Goal: Transaction & Acquisition: Purchase product/service

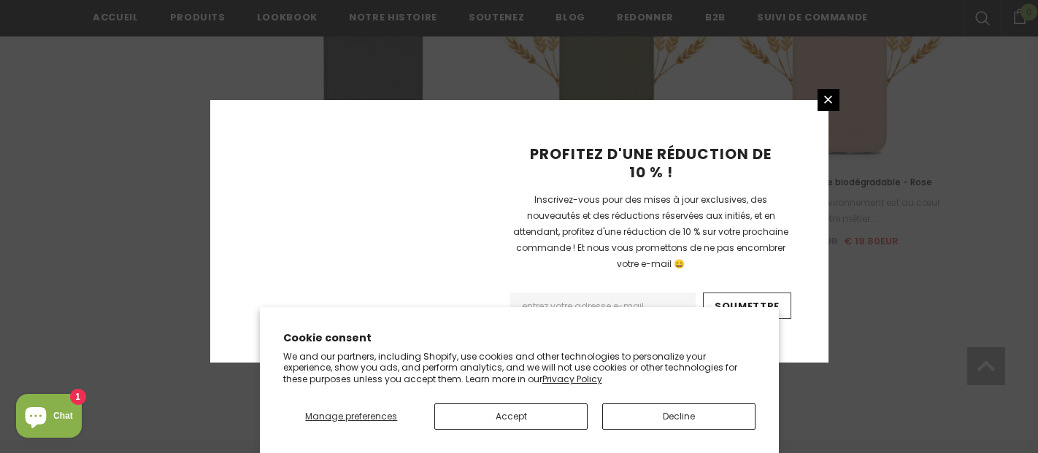
scroll to position [1855, 0]
